Goal: Transaction & Acquisition: Obtain resource

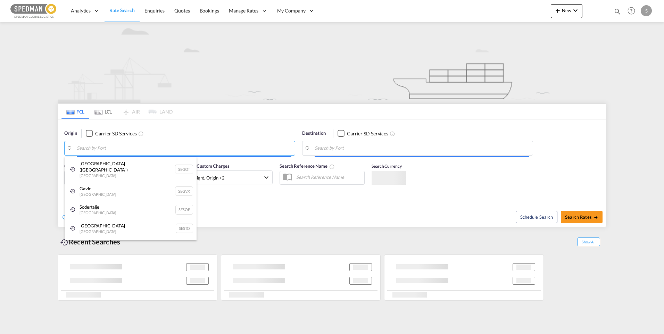
click at [114, 150] on body "Analytics Dashboard Rate Search Enquiries Quotes Bookings" at bounding box center [332, 167] width 664 height 334
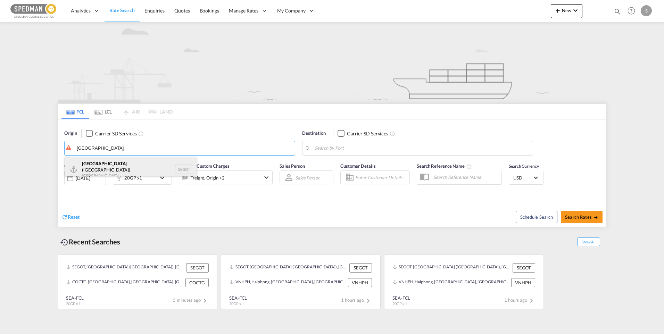
click at [110, 165] on div "Gothenburg (Goteborg) Sweden SEGOT" at bounding box center [131, 169] width 132 height 25
type input "Gothenburg (Goteborg), SEGOT"
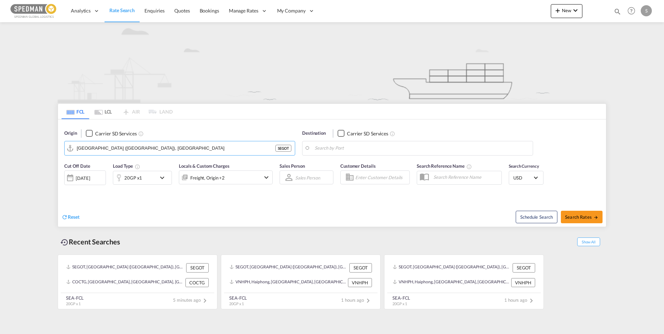
click at [362, 145] on body "Analytics Dashboard Rate Search Enquiries Quotes Bookings" at bounding box center [332, 167] width 664 height 334
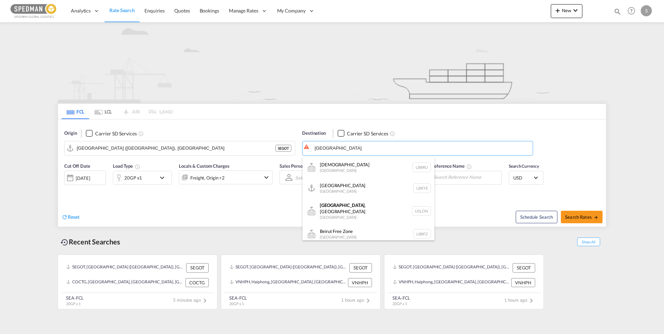
type input "lebanon"
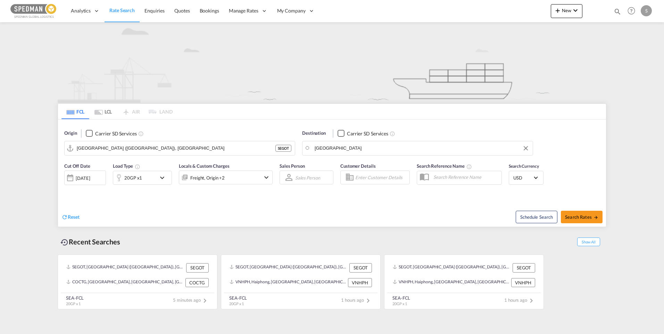
click at [345, 148] on body "Analytics Dashboard Rate Search Enquiries Quotes Bookings" at bounding box center [332, 167] width 664 height 334
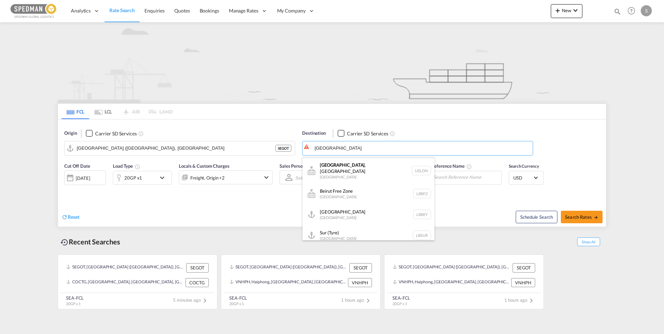
scroll to position [42, 0]
click at [357, 209] on div "Beirut Lebanon LBBEY" at bounding box center [368, 213] width 132 height 21
type input "Beirut, LBBEY"
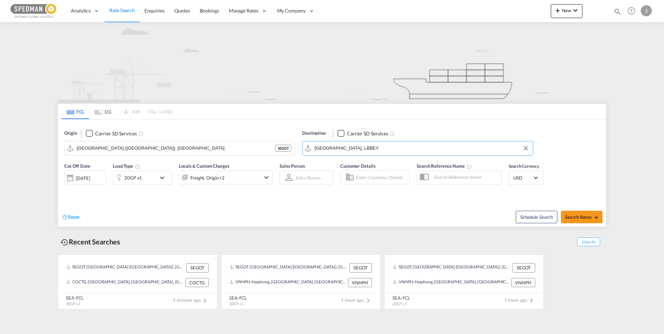
click at [159, 179] on md-icon "icon-chevron-down" at bounding box center [164, 178] width 12 height 8
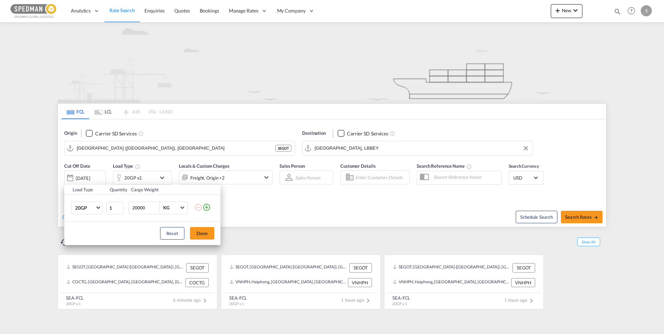
click at [159, 179] on div "Load Type Quantity Cargo Weight 20GP 20GP 40GP 40HC 45HC 20RE 40RE 40HR 20OT 40…" at bounding box center [332, 167] width 664 height 334
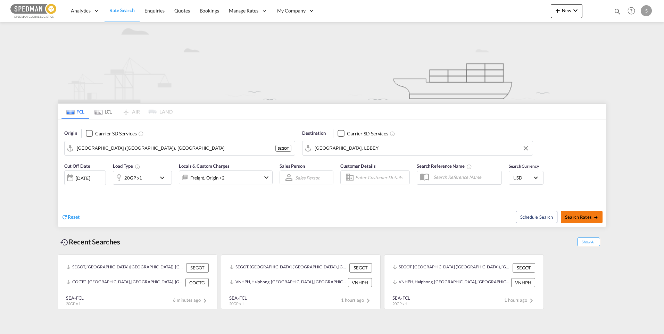
click at [589, 219] on span "Search Rates" at bounding box center [581, 217] width 33 height 6
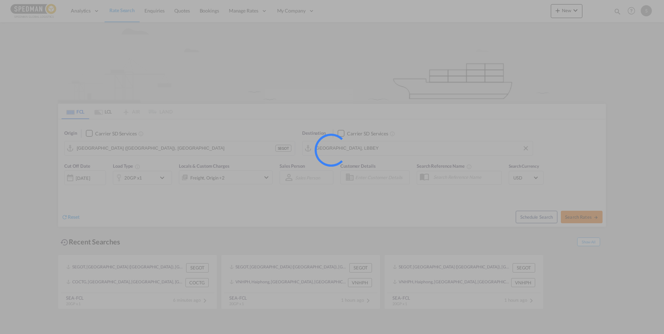
type input "SEGOT to LBBEY / 8 Sep 2025"
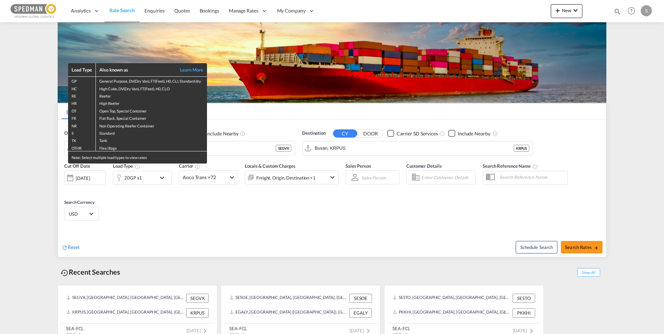
click at [291, 117] on div "Load Type Also known as Learn More GP General Purpose, DV(Dry Van), FT(Feet), H…" at bounding box center [332, 167] width 664 height 334
